Goal: Navigation & Orientation: Find specific page/section

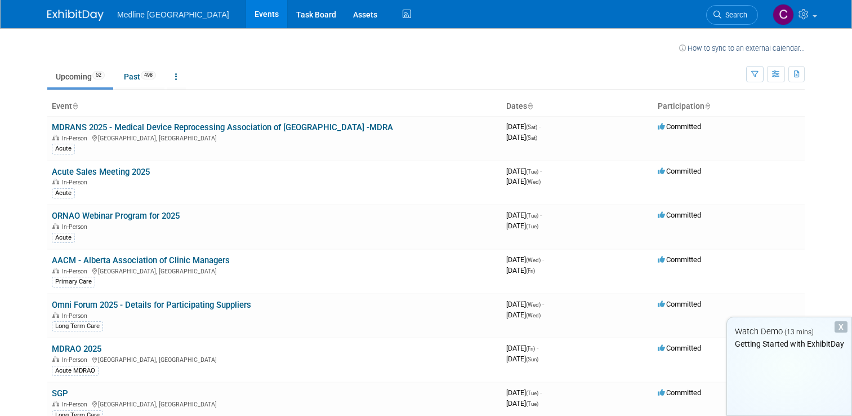
drag, startPoint x: 0, startPoint y: 0, endPoint x: 842, endPoint y: 328, distance: 904.0
click at [843, 328] on div "X" at bounding box center [841, 326] width 13 height 11
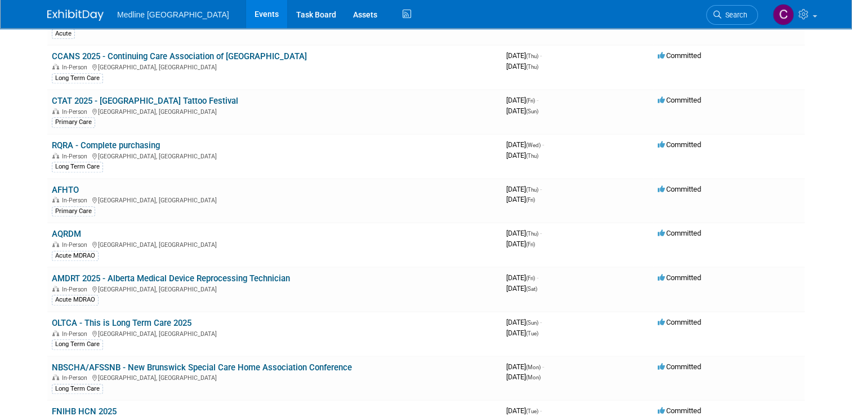
scroll to position [1070, 0]
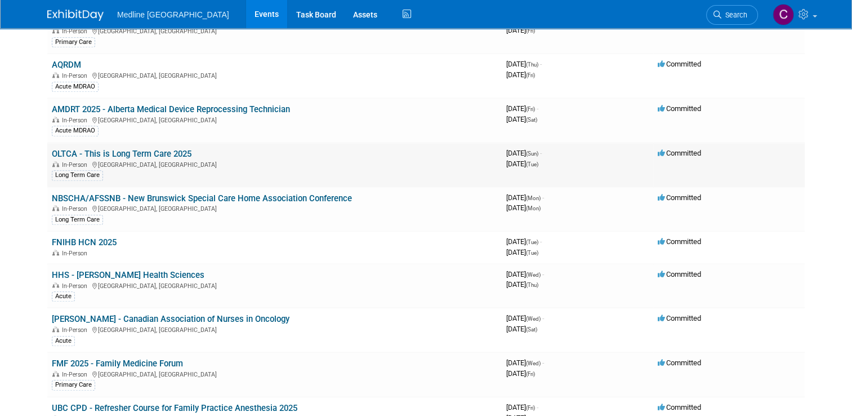
click at [137, 149] on link "OLTCA - This is Long Term Care 2025" at bounding box center [122, 154] width 140 height 10
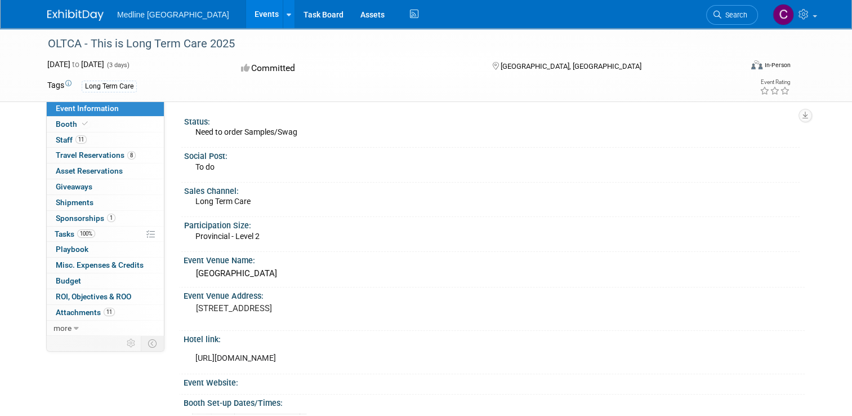
click at [72, 104] on span "Event Information" at bounding box center [87, 108] width 63 height 9
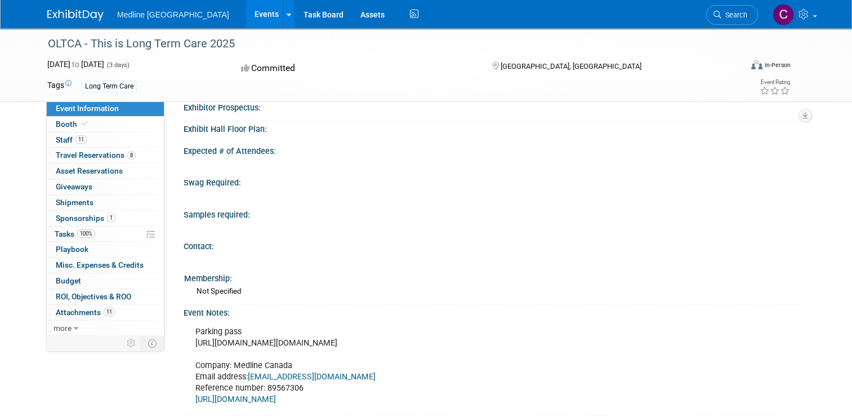
scroll to position [257, 0]
